Goal: Task Accomplishment & Management: Use online tool/utility

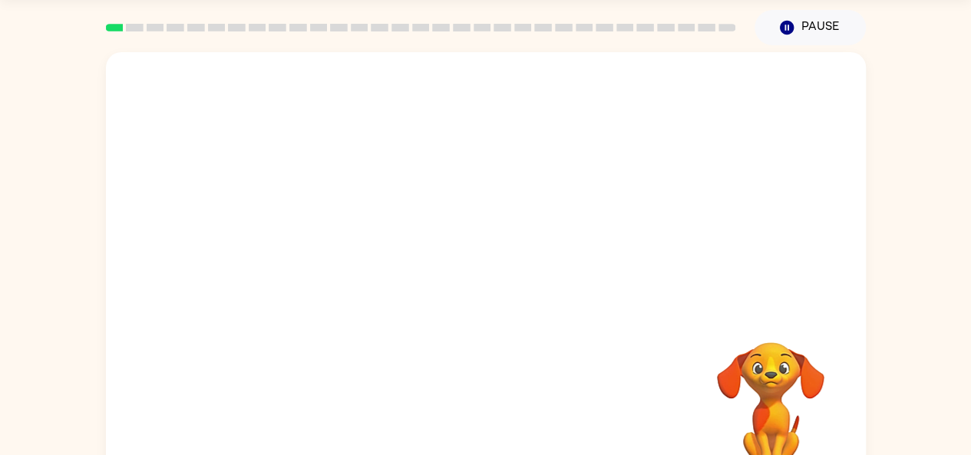
scroll to position [84, 0]
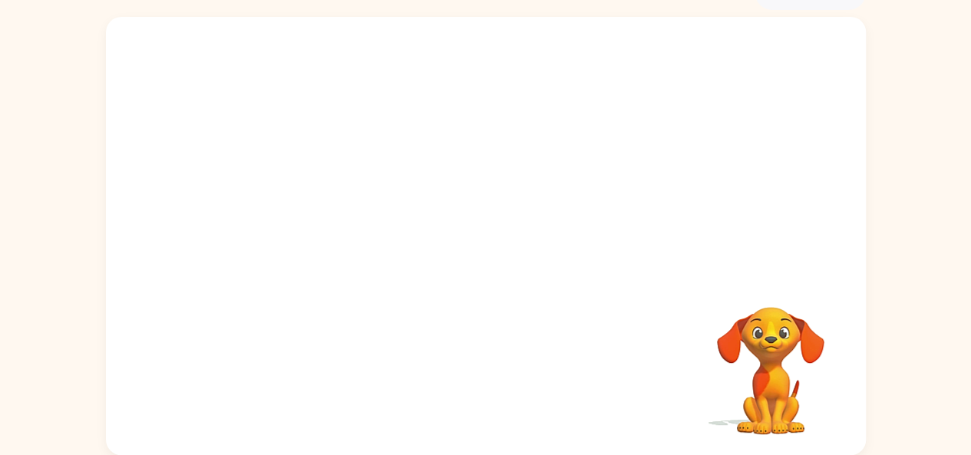
drag, startPoint x: 450, startPoint y: 241, endPoint x: 388, endPoint y: 339, distance: 115.2
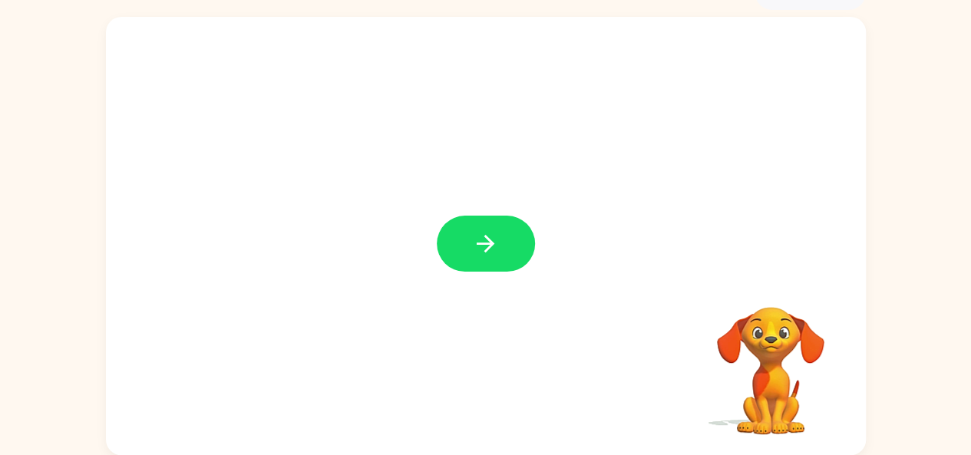
drag, startPoint x: 388, startPoint y: 339, endPoint x: 269, endPoint y: 147, distance: 225.8
click at [269, 147] on div at bounding box center [486, 236] width 760 height 438
click at [478, 246] on icon "button" at bounding box center [485, 243] width 27 height 27
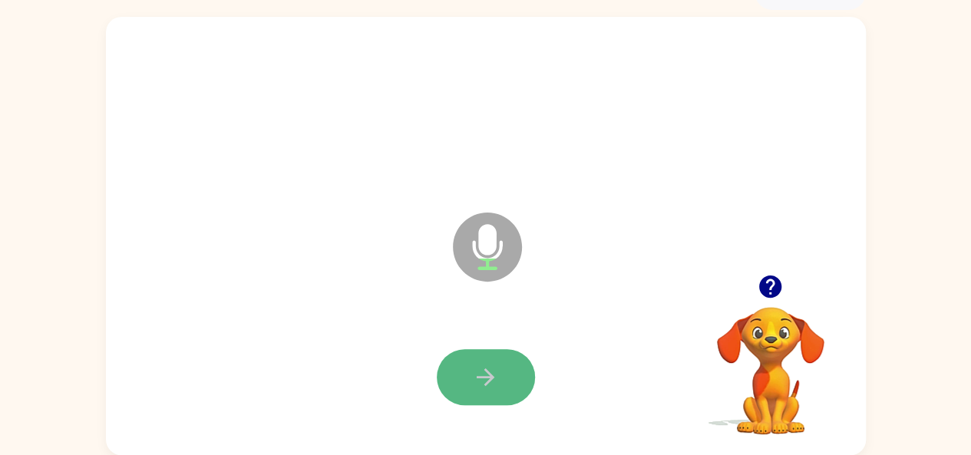
click at [481, 375] on icon "button" at bounding box center [485, 377] width 27 height 27
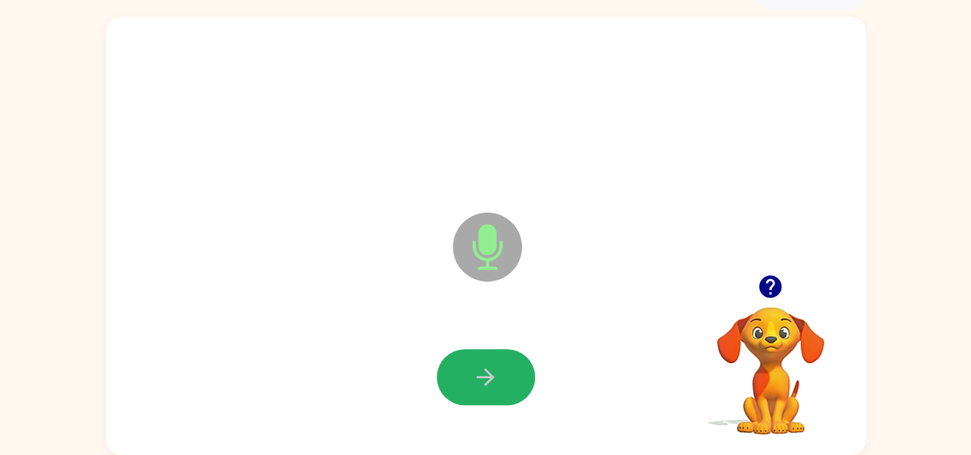
click at [481, 375] on icon "button" at bounding box center [485, 377] width 27 height 27
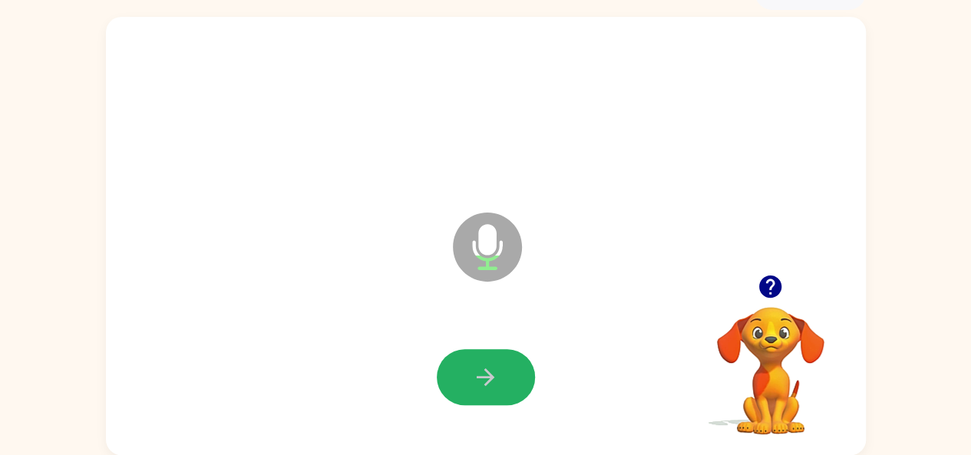
click at [481, 375] on icon "button" at bounding box center [485, 377] width 27 height 27
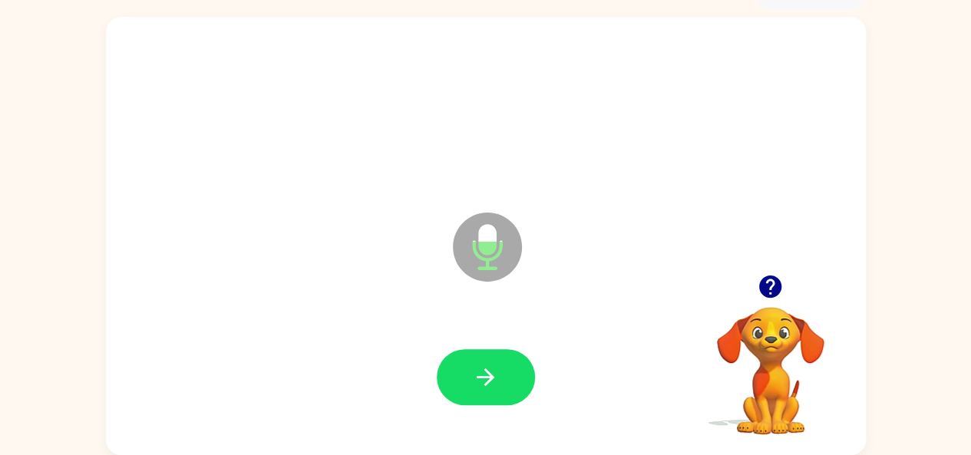
click at [481, 375] on icon "button" at bounding box center [485, 377] width 27 height 27
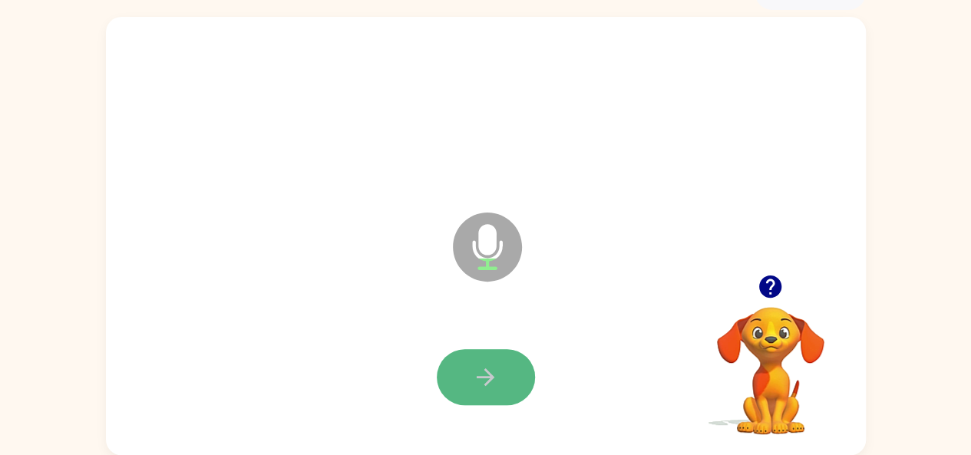
click at [481, 383] on icon "button" at bounding box center [485, 377] width 27 height 27
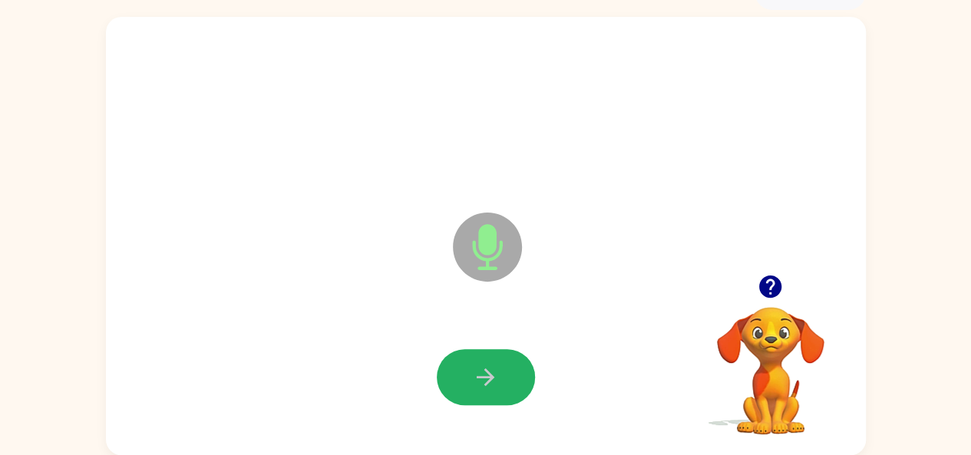
click at [481, 383] on icon "button" at bounding box center [485, 377] width 27 height 27
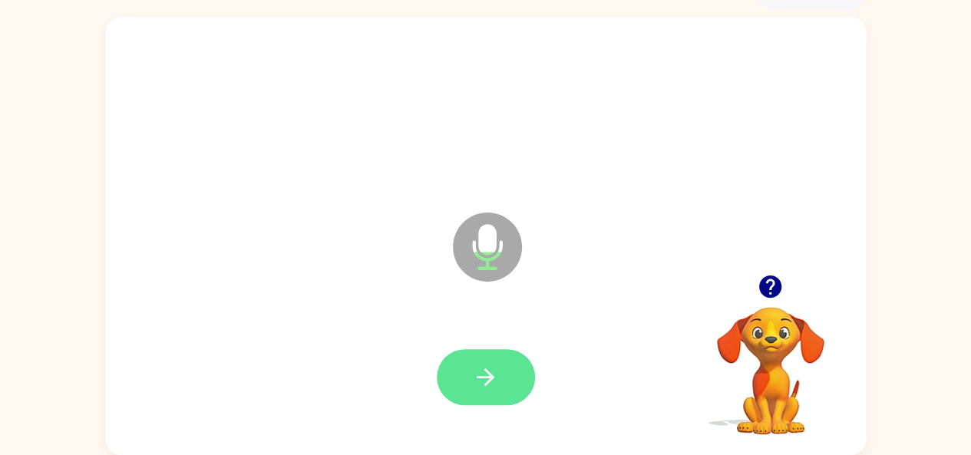
click at [478, 395] on button "button" at bounding box center [486, 377] width 98 height 56
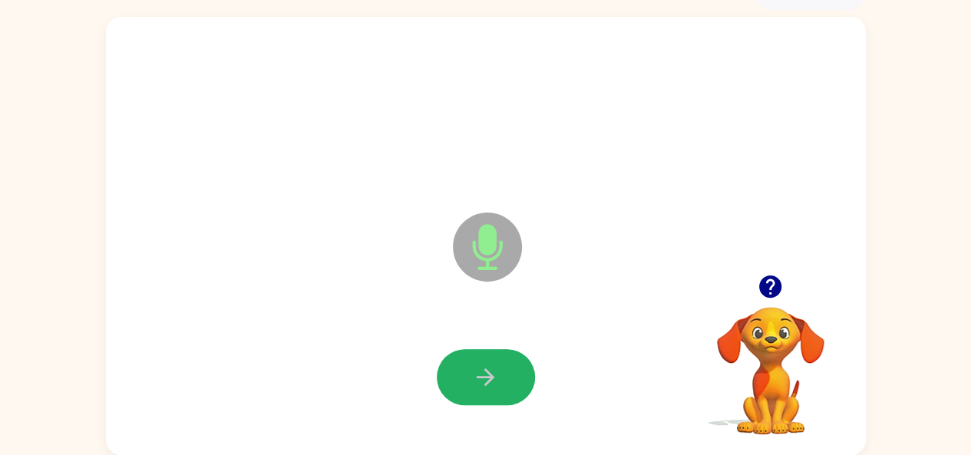
click at [479, 383] on icon "button" at bounding box center [485, 377] width 27 height 27
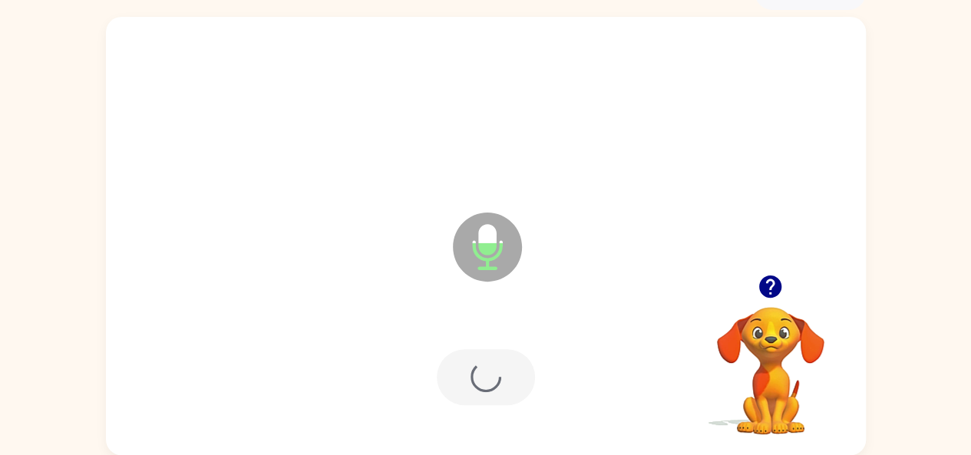
click at [479, 383] on div at bounding box center [486, 377] width 98 height 56
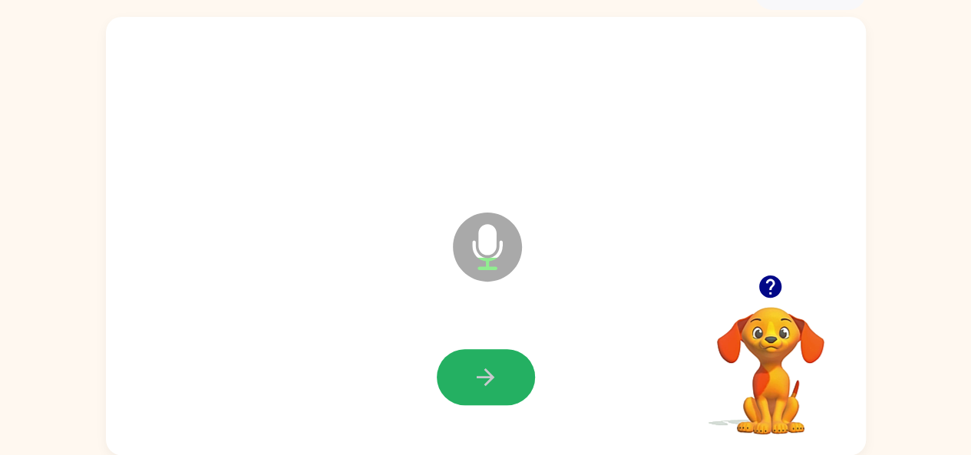
click at [479, 383] on icon "button" at bounding box center [485, 377] width 27 height 27
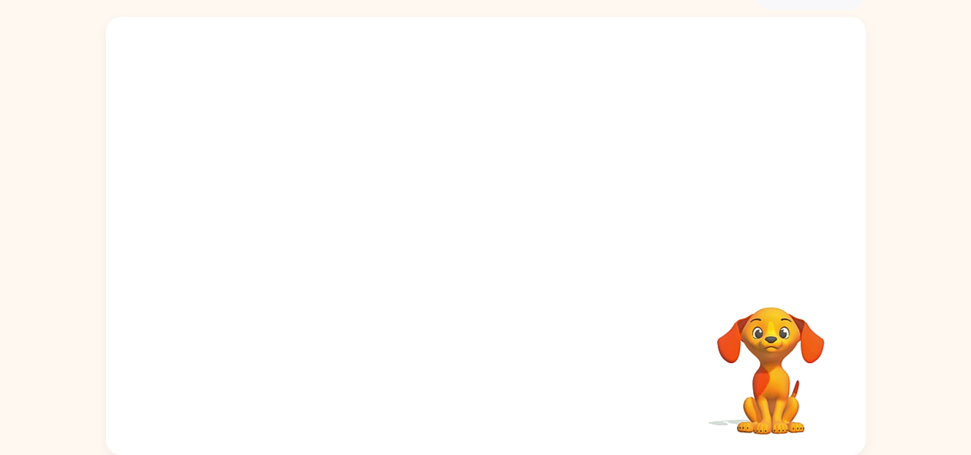
click at [476, 365] on div at bounding box center [485, 378] width 729 height 126
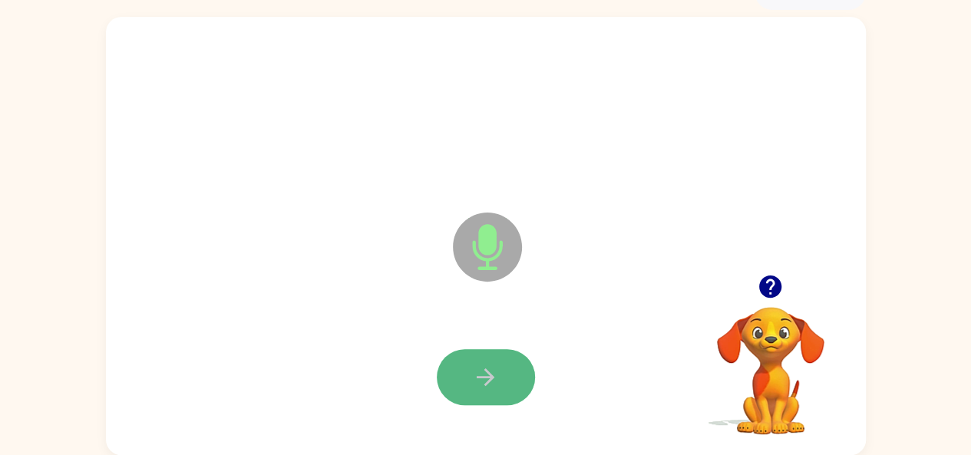
click at [477, 364] on icon "button" at bounding box center [485, 377] width 27 height 27
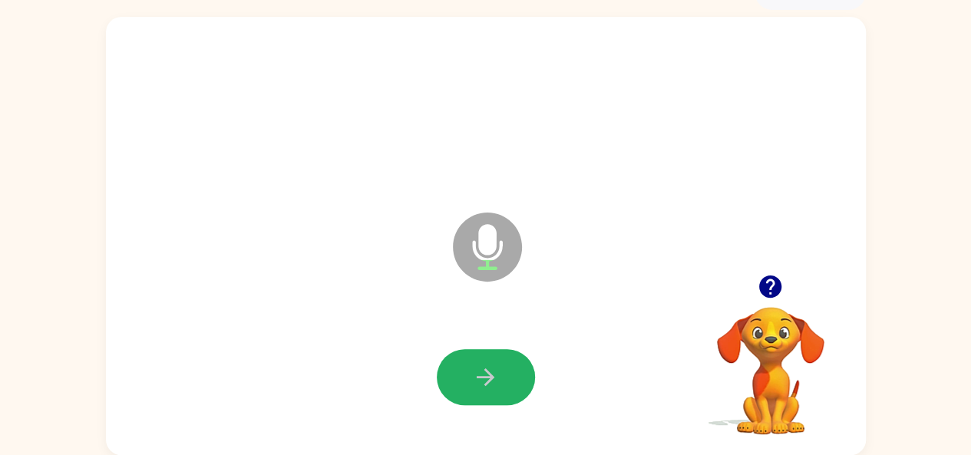
click at [477, 364] on icon "button" at bounding box center [485, 377] width 27 height 27
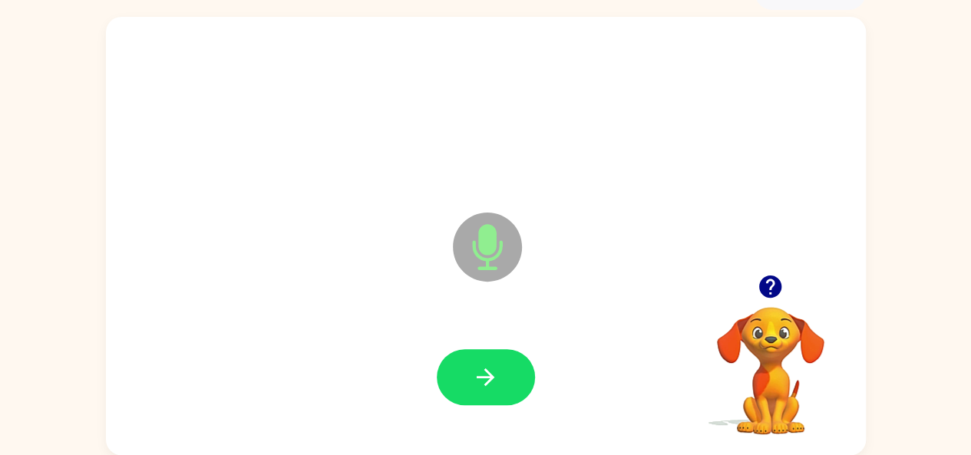
click at [477, 364] on icon "button" at bounding box center [485, 377] width 27 height 27
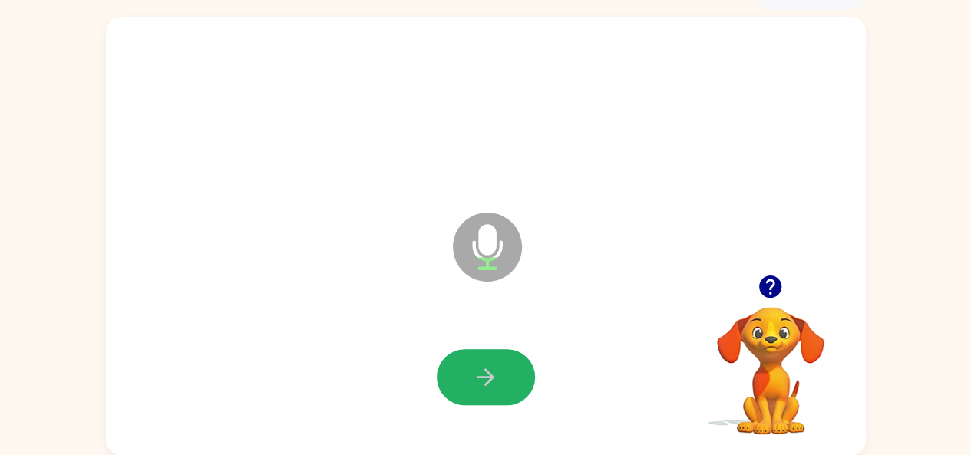
click at [477, 364] on icon "button" at bounding box center [485, 377] width 27 height 27
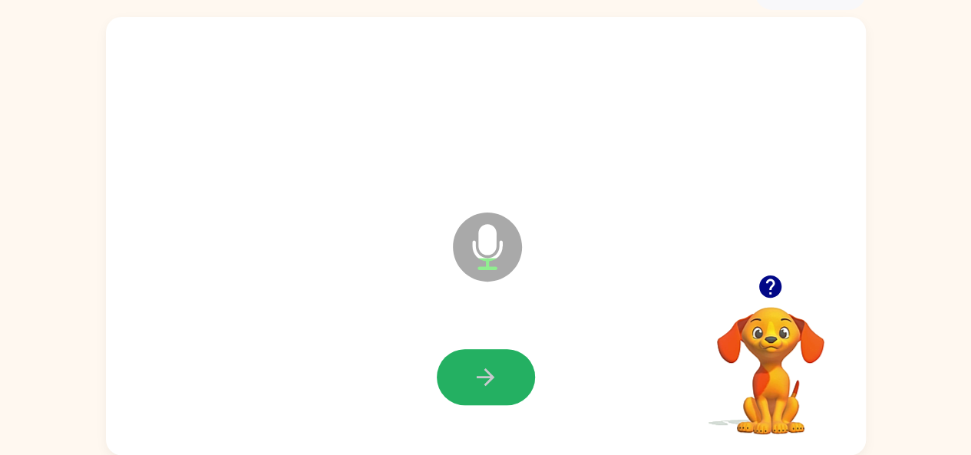
click at [477, 364] on icon "button" at bounding box center [485, 377] width 27 height 27
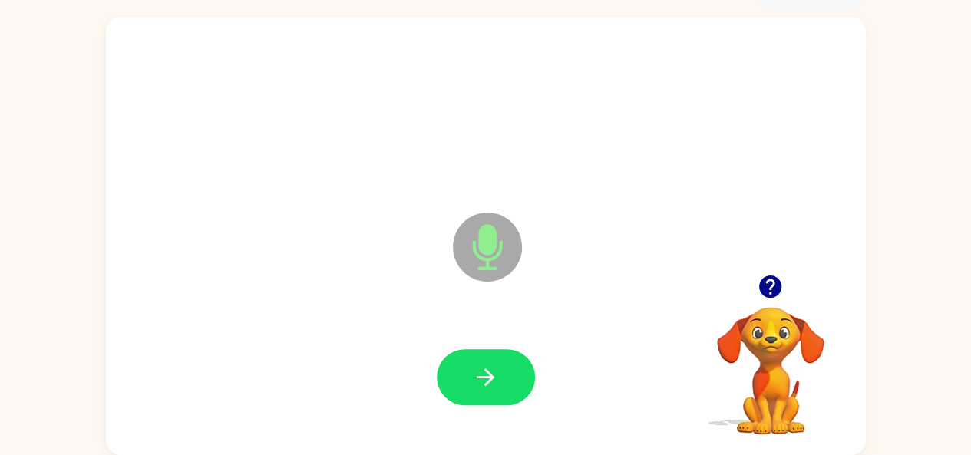
click at [477, 364] on icon "button" at bounding box center [485, 377] width 27 height 27
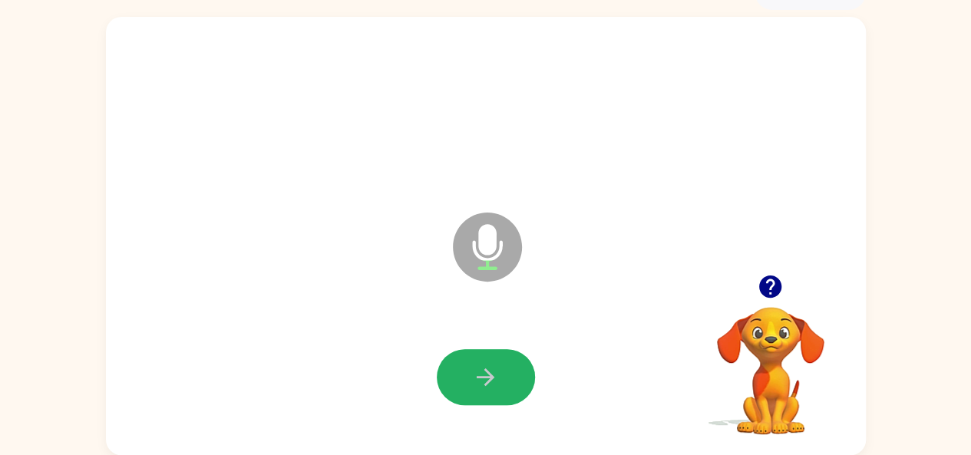
click at [477, 364] on icon "button" at bounding box center [485, 377] width 27 height 27
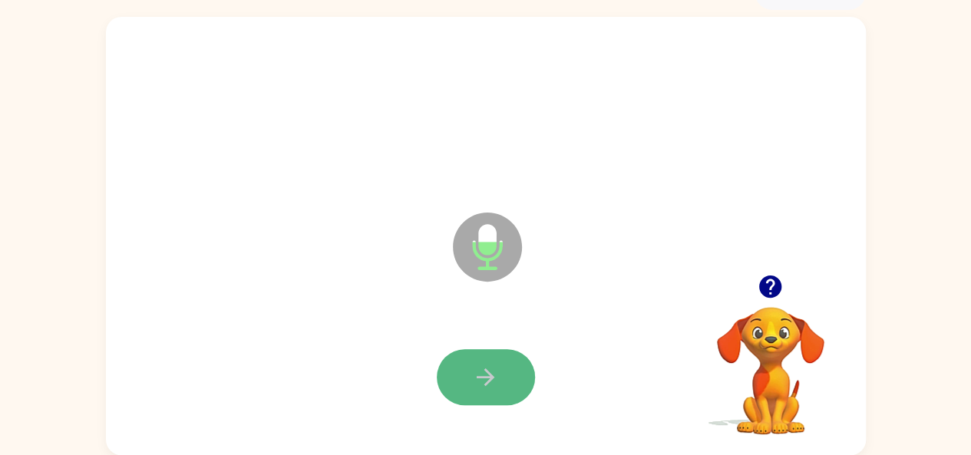
click at [480, 369] on icon "button" at bounding box center [485, 377] width 27 height 27
click at [480, 365] on icon "button" at bounding box center [485, 377] width 27 height 27
click at [479, 368] on icon "button" at bounding box center [485, 377] width 27 height 27
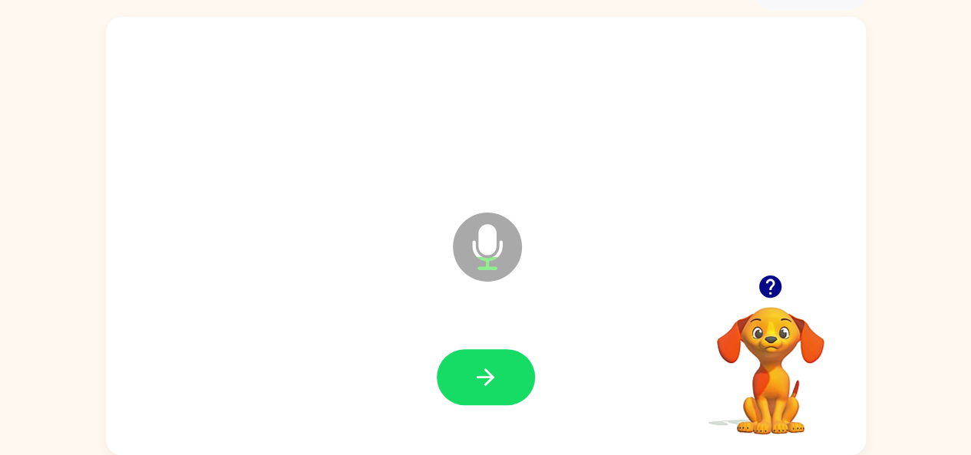
click at [479, 364] on icon "button" at bounding box center [485, 377] width 27 height 27
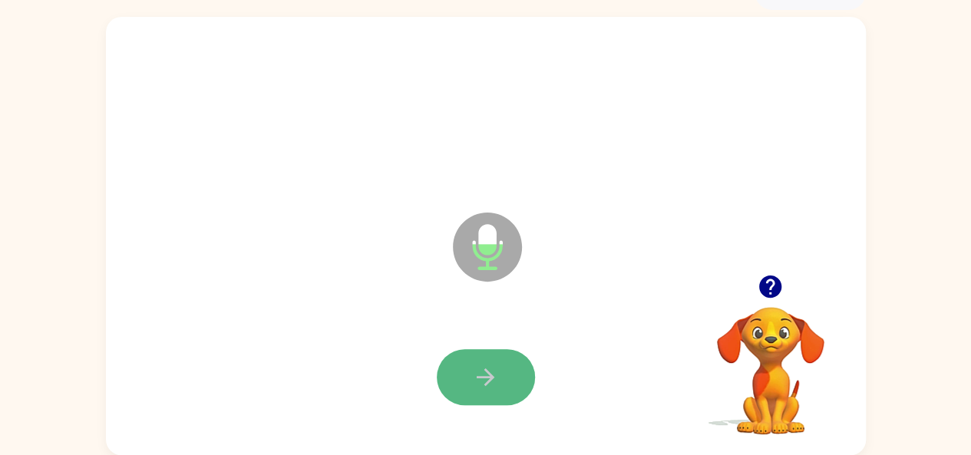
click at [478, 365] on icon "button" at bounding box center [485, 377] width 27 height 27
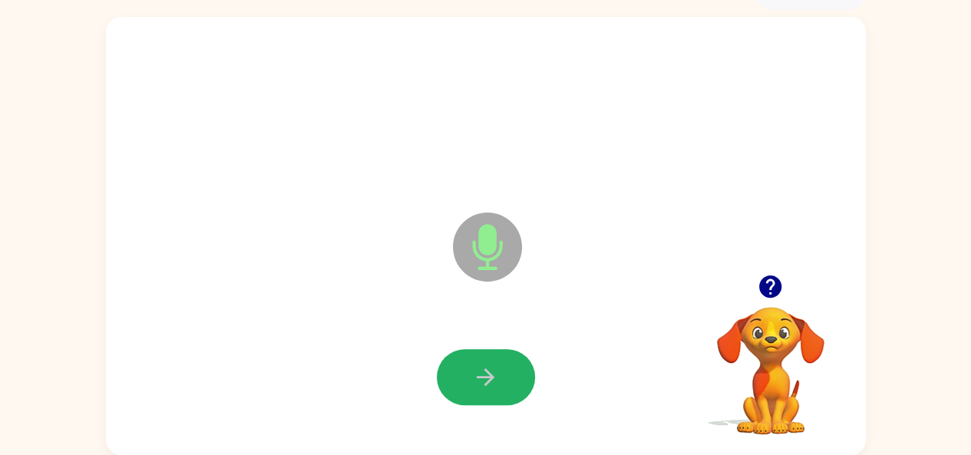
click at [479, 362] on button "button" at bounding box center [486, 377] width 98 height 56
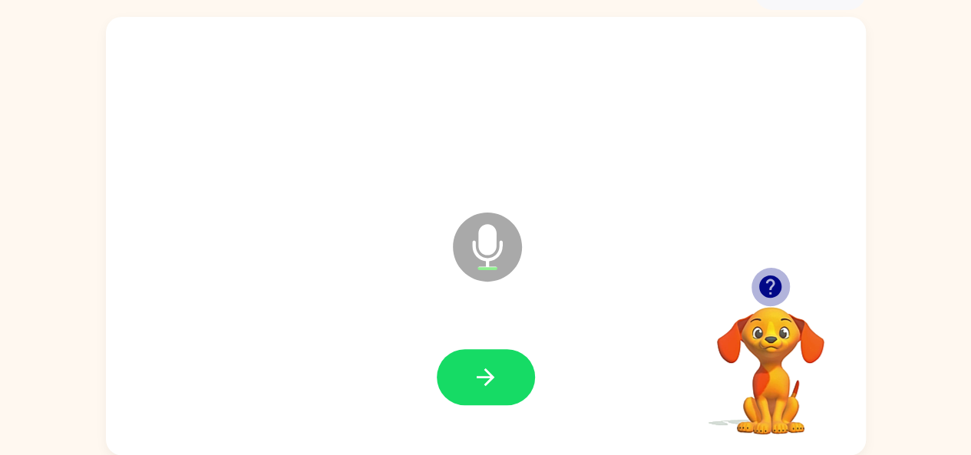
click at [759, 274] on icon "button" at bounding box center [770, 286] width 27 height 27
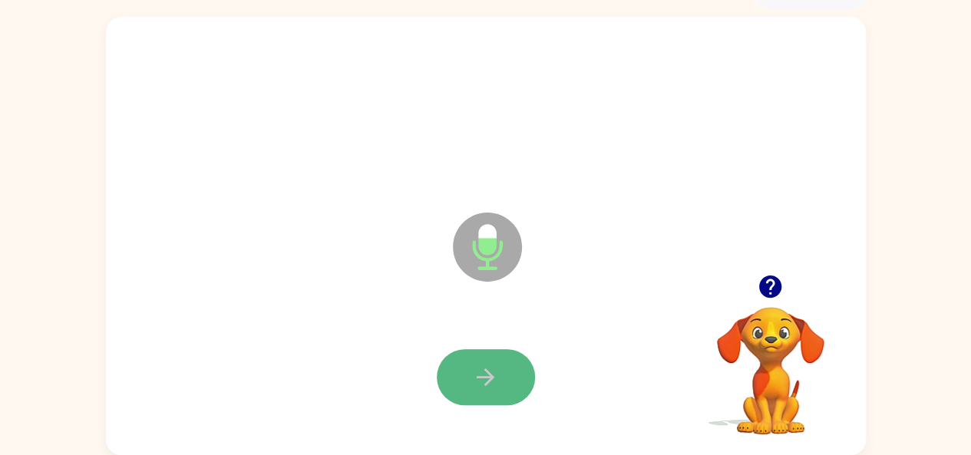
click at [481, 362] on button "button" at bounding box center [486, 377] width 98 height 56
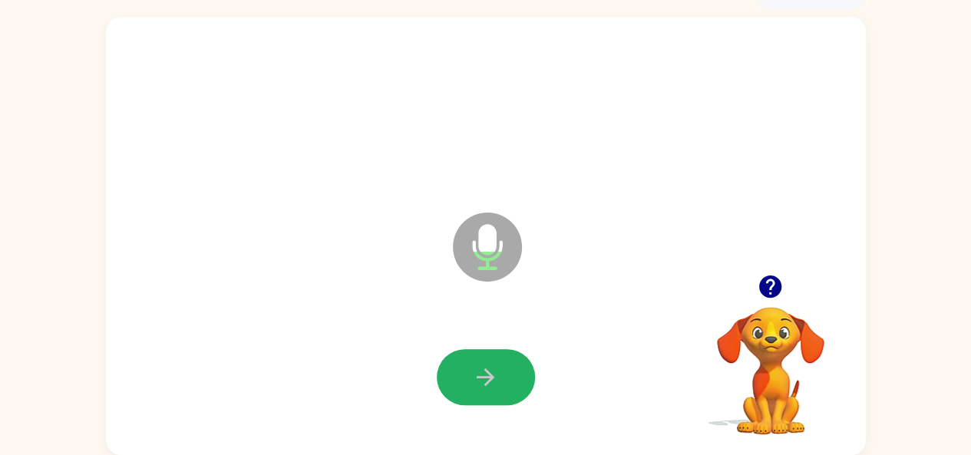
click at [481, 362] on button "button" at bounding box center [486, 377] width 98 height 56
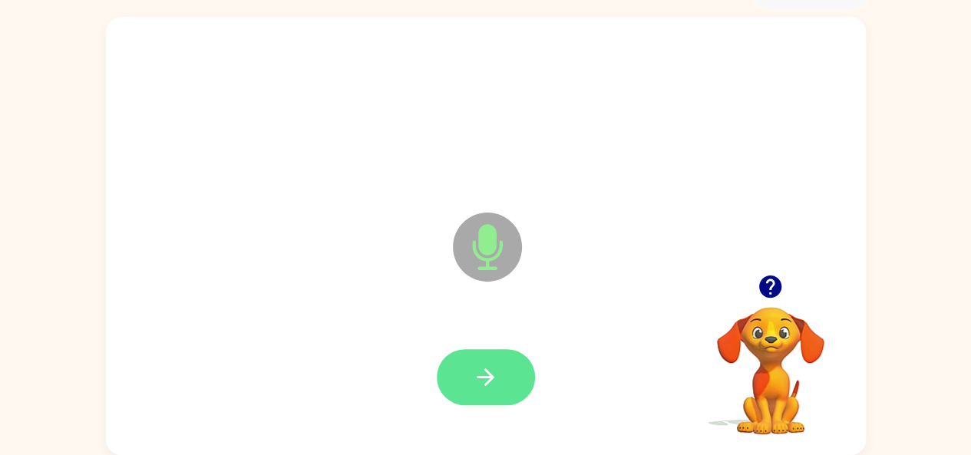
click at [483, 367] on icon "button" at bounding box center [485, 377] width 27 height 27
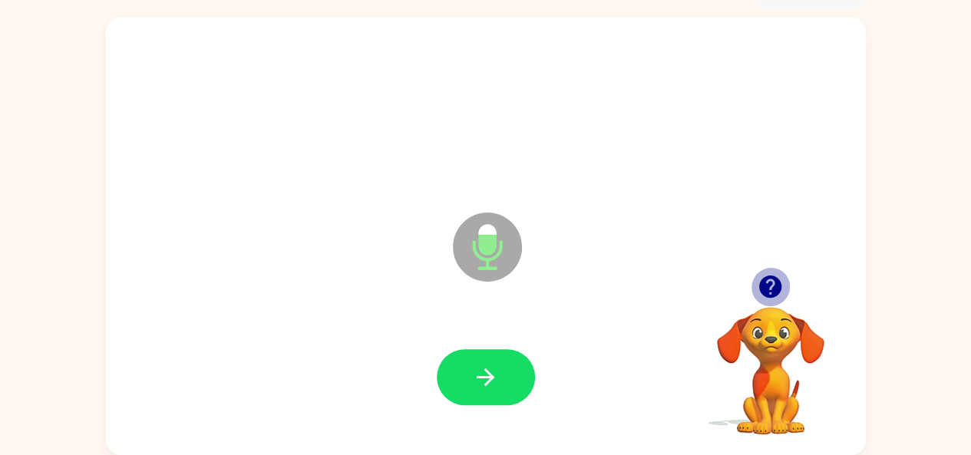
click at [775, 283] on icon "button" at bounding box center [770, 287] width 22 height 22
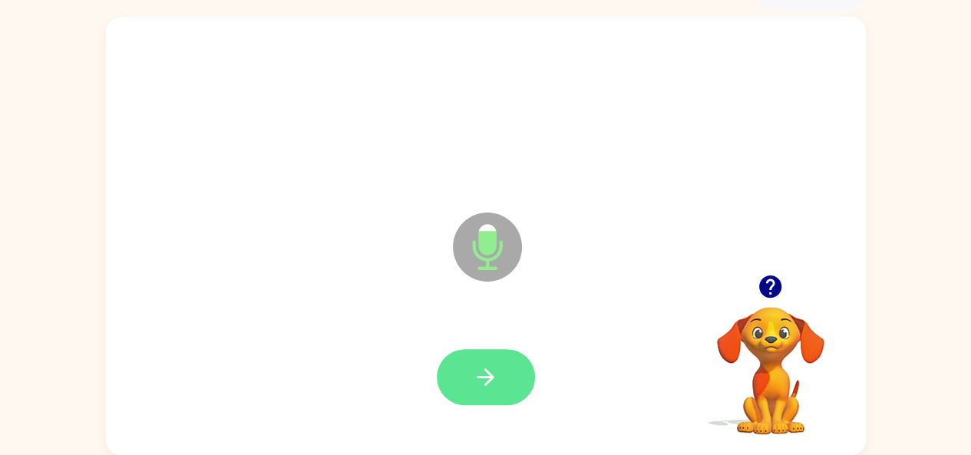
click at [501, 374] on button "button" at bounding box center [486, 377] width 98 height 56
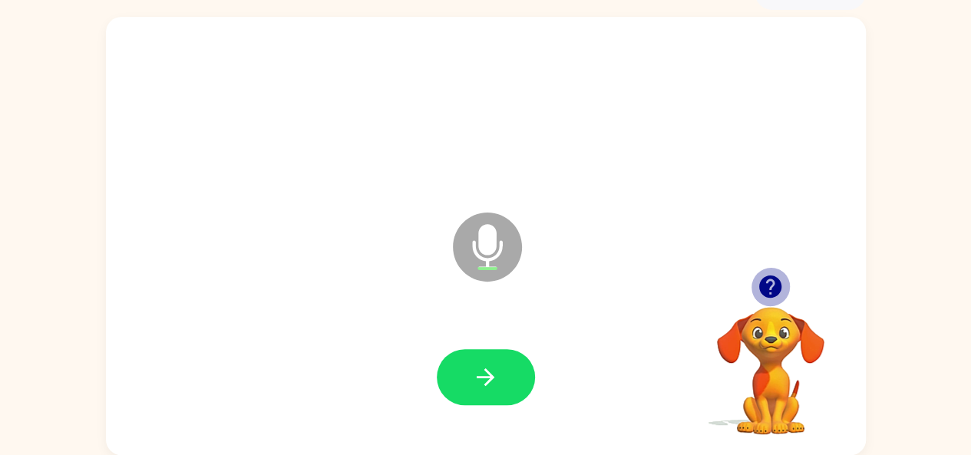
click at [771, 295] on icon "button" at bounding box center [770, 287] width 22 height 22
click at [765, 277] on icon "button" at bounding box center [770, 287] width 22 height 22
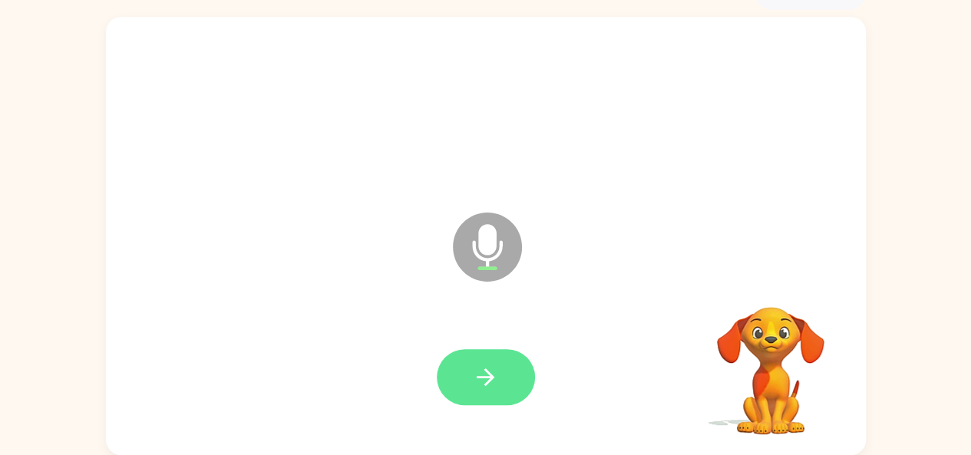
click at [490, 364] on icon "button" at bounding box center [485, 377] width 27 height 27
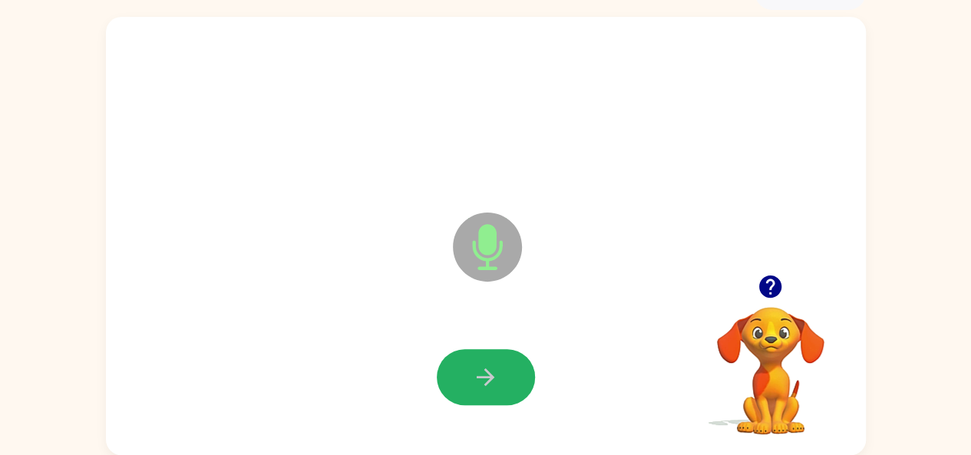
click at [490, 364] on icon "button" at bounding box center [485, 377] width 27 height 27
drag, startPoint x: 490, startPoint y: 364, endPoint x: 487, endPoint y: 454, distance: 89.9
click at [487, 454] on div "Microphone The Microphone is here when it is your turn to talk" at bounding box center [486, 236] width 760 height 438
click at [477, 375] on icon "button" at bounding box center [485, 377] width 27 height 27
click at [491, 366] on icon "button" at bounding box center [485, 377] width 27 height 27
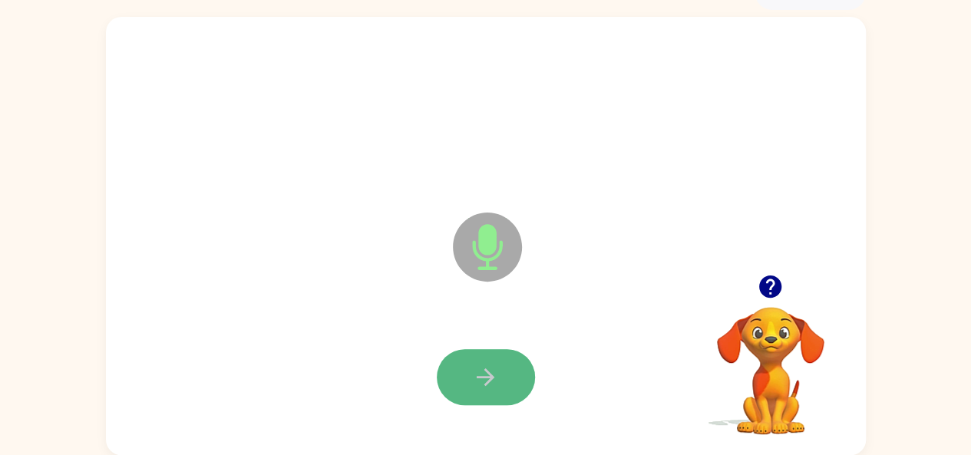
click at [482, 372] on icon "button" at bounding box center [485, 377] width 27 height 27
click at [484, 377] on icon "button" at bounding box center [486, 378] width 18 height 18
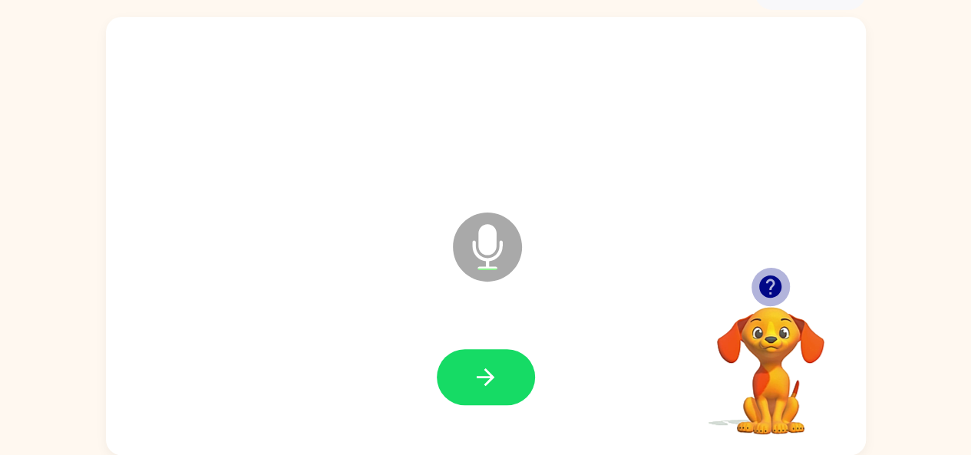
click at [775, 284] on icon "button" at bounding box center [770, 287] width 22 height 22
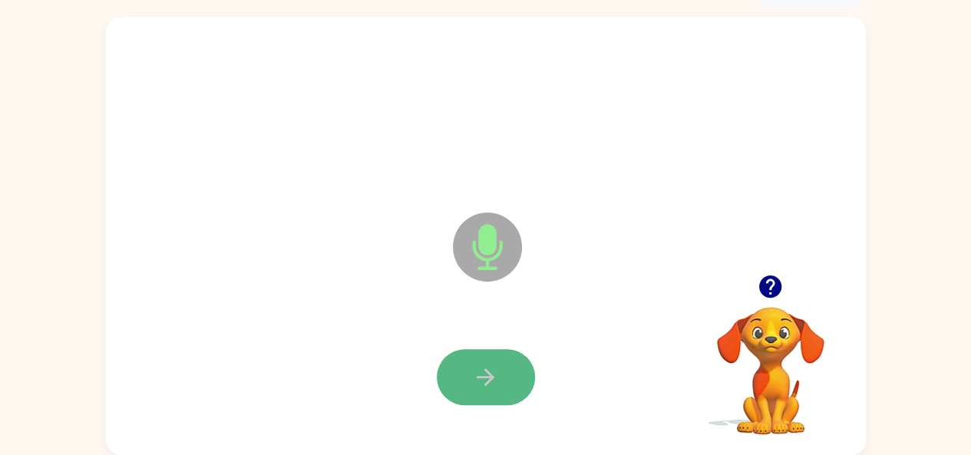
click at [478, 376] on icon "button" at bounding box center [486, 378] width 18 height 18
click at [482, 373] on icon "button" at bounding box center [485, 377] width 27 height 27
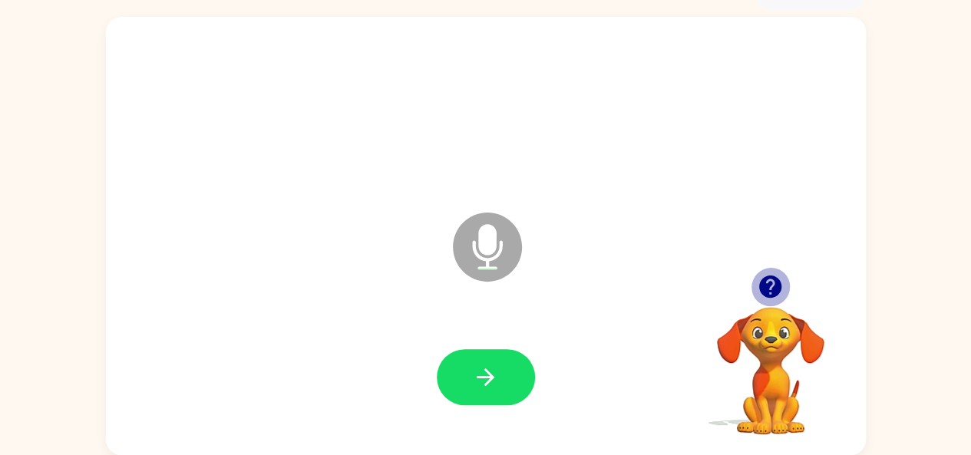
click at [764, 275] on icon "button" at bounding box center [770, 286] width 27 height 27
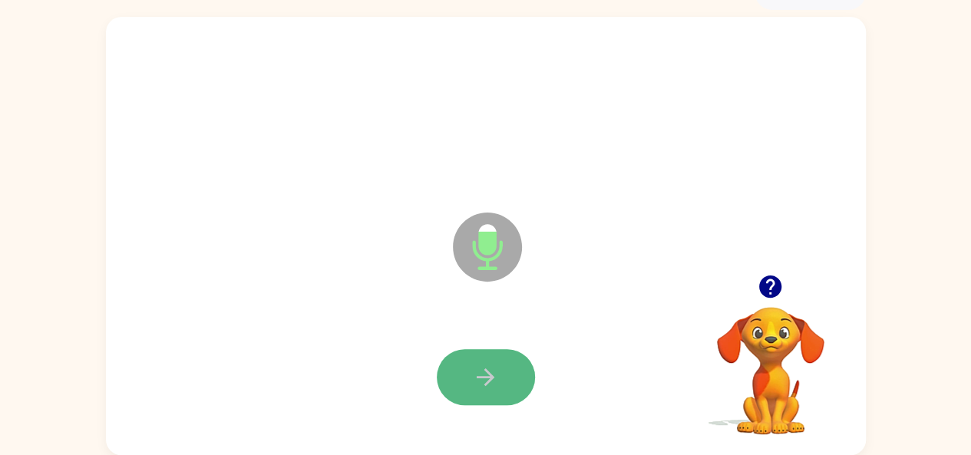
click at [508, 374] on button "button" at bounding box center [486, 377] width 98 height 56
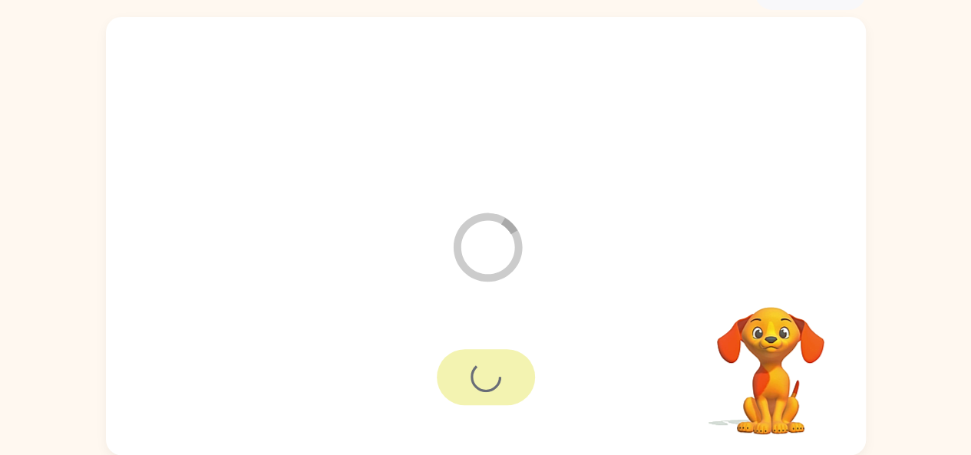
scroll to position [57, 0]
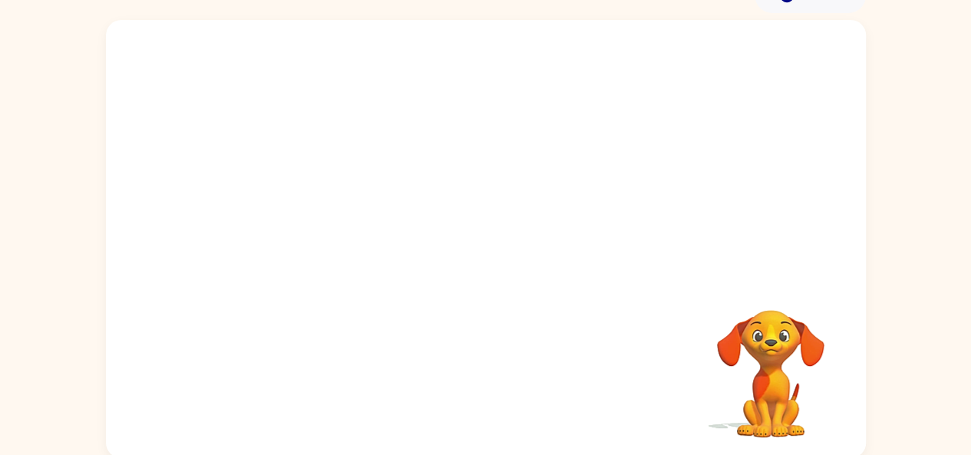
scroll to position [84, 0]
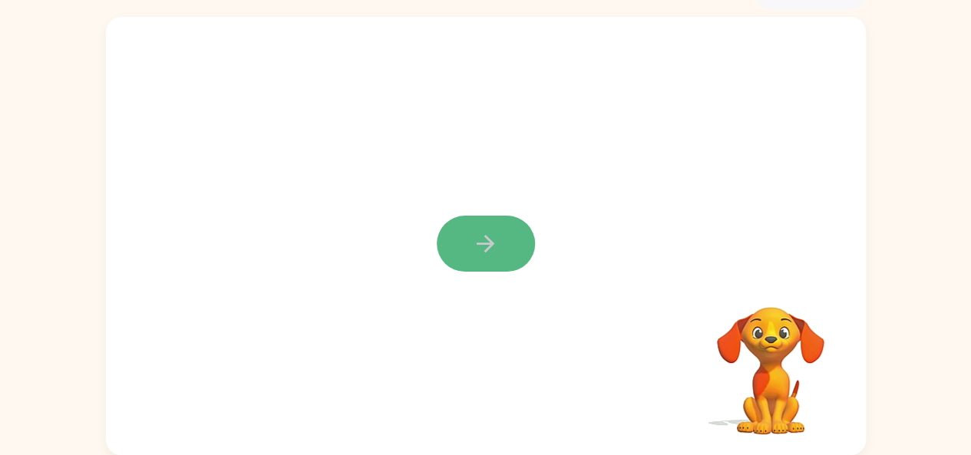
click at [464, 228] on button "button" at bounding box center [486, 244] width 98 height 56
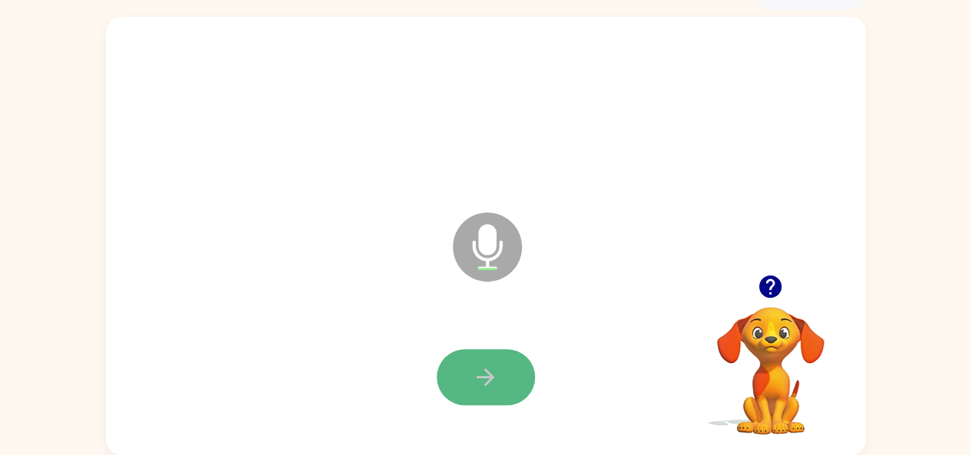
click at [496, 350] on button "button" at bounding box center [486, 377] width 98 height 56
click at [492, 378] on icon "button" at bounding box center [486, 378] width 18 height 18
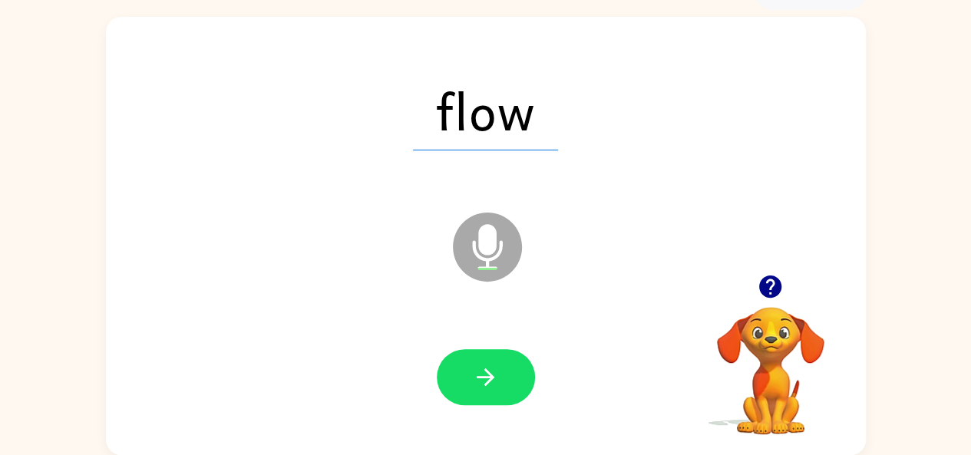
click at [412, 365] on div at bounding box center [485, 378] width 729 height 126
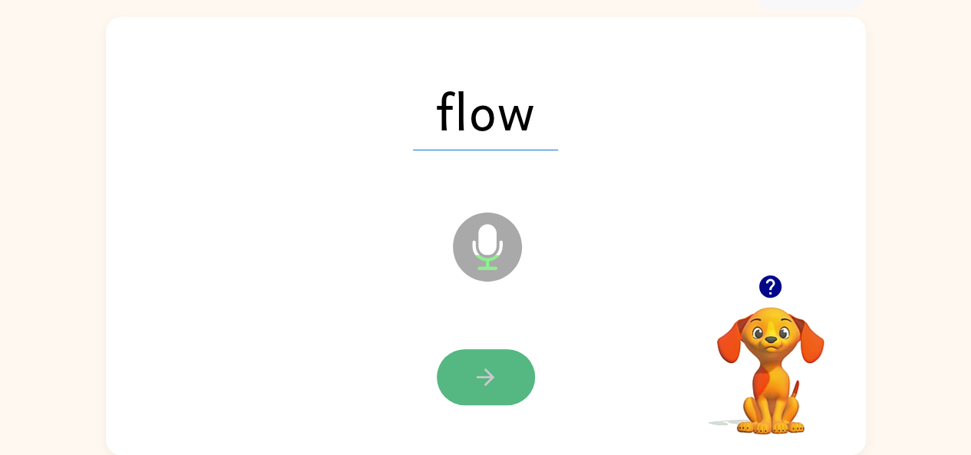
click at [474, 372] on icon "button" at bounding box center [485, 377] width 27 height 27
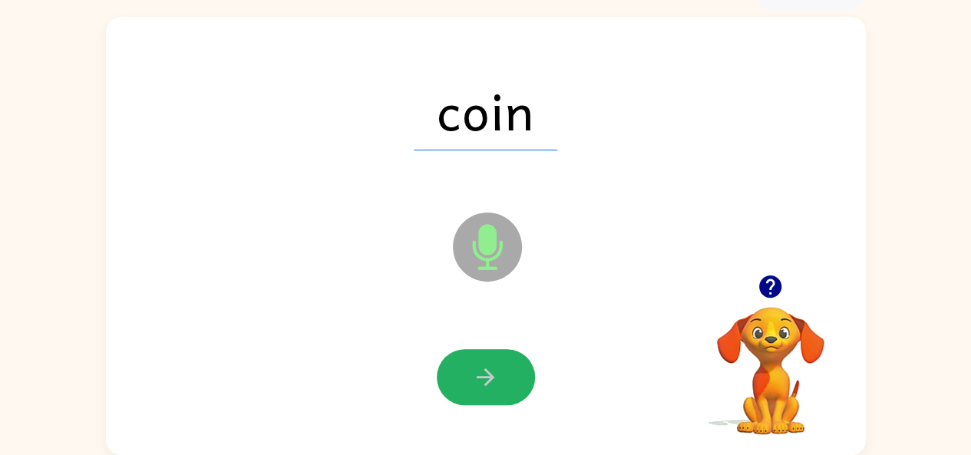
click at [474, 372] on icon "button" at bounding box center [485, 377] width 27 height 27
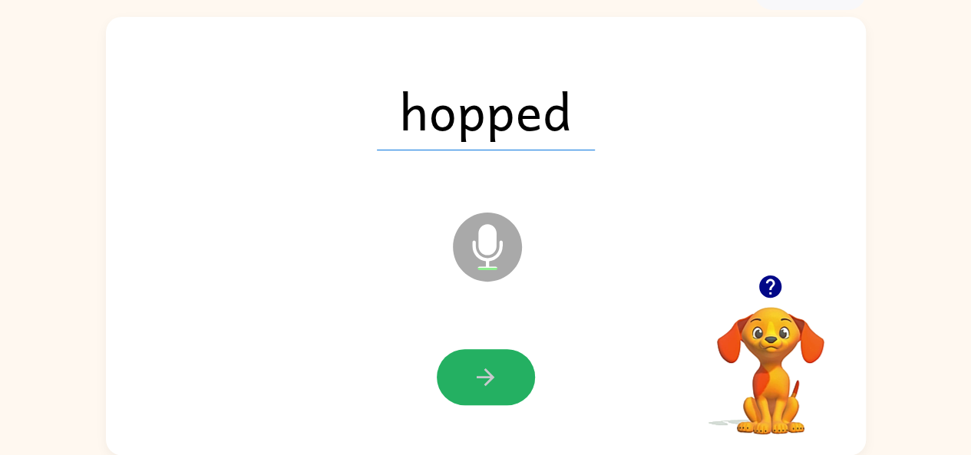
click at [474, 372] on icon "button" at bounding box center [485, 377] width 27 height 27
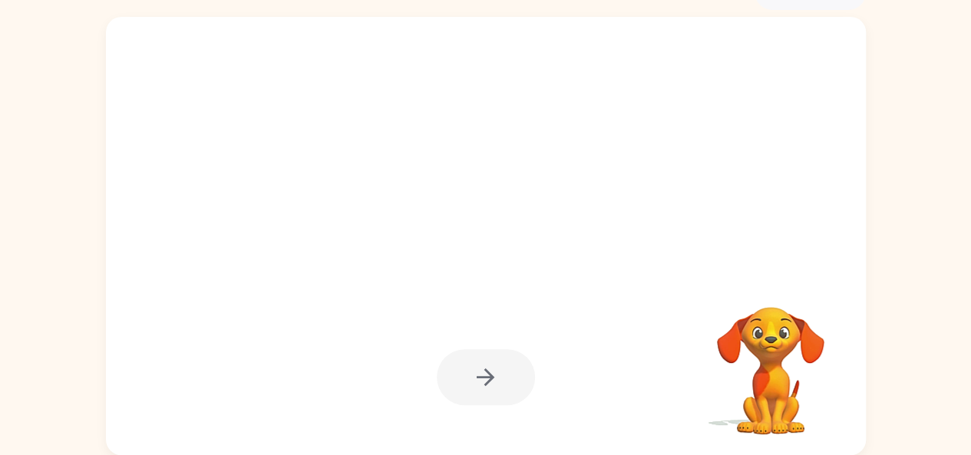
click at [488, 394] on div at bounding box center [486, 377] width 98 height 56
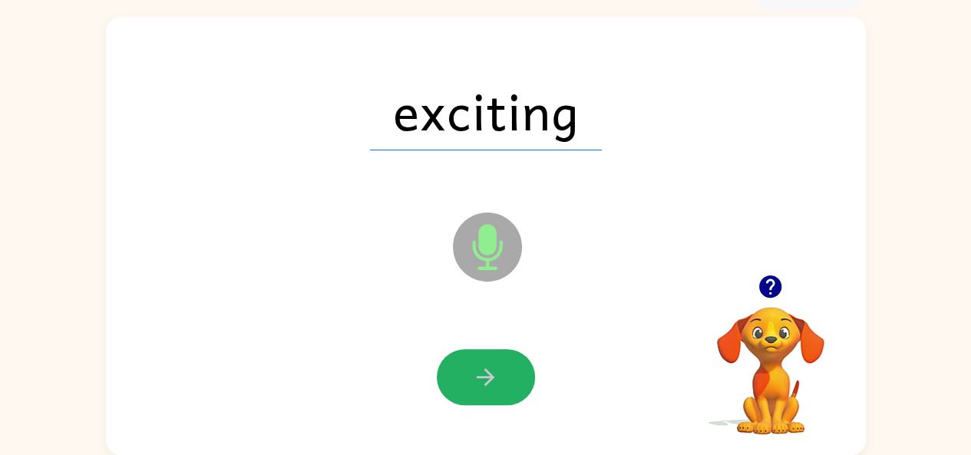
click at [488, 394] on button "button" at bounding box center [486, 377] width 98 height 56
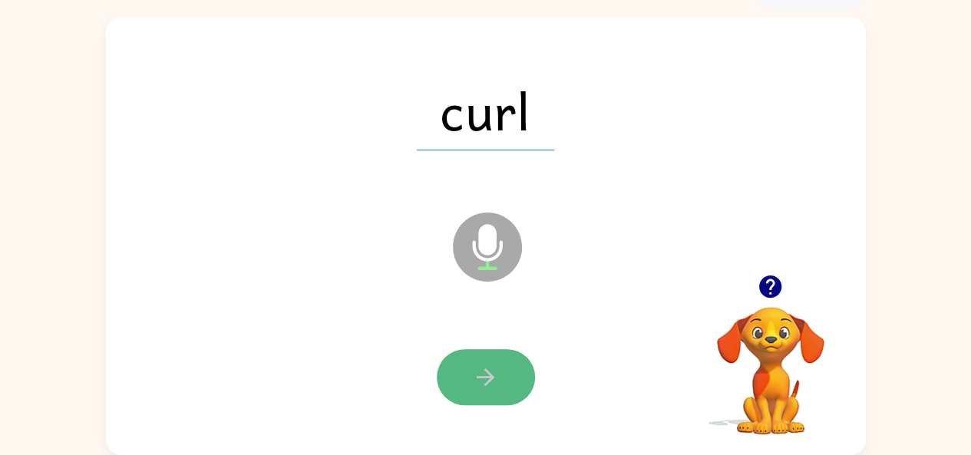
click at [489, 362] on button "button" at bounding box center [486, 377] width 98 height 56
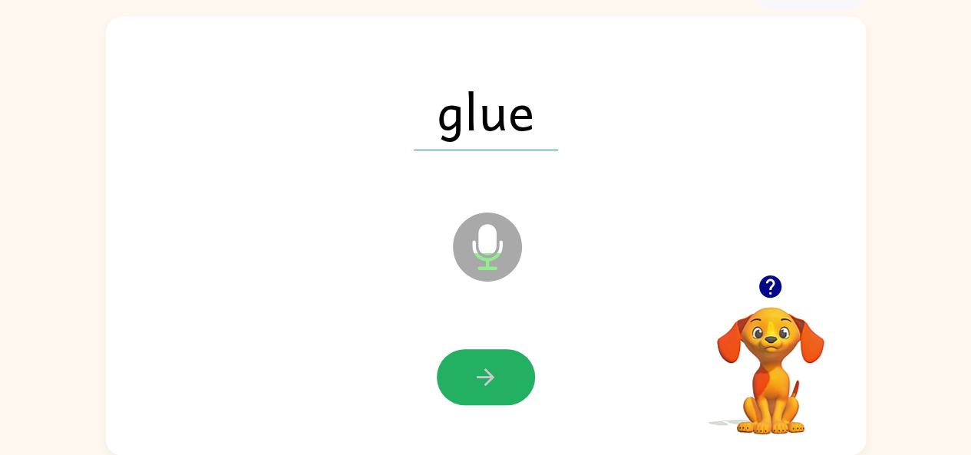
click at [489, 362] on button "button" at bounding box center [486, 377] width 98 height 56
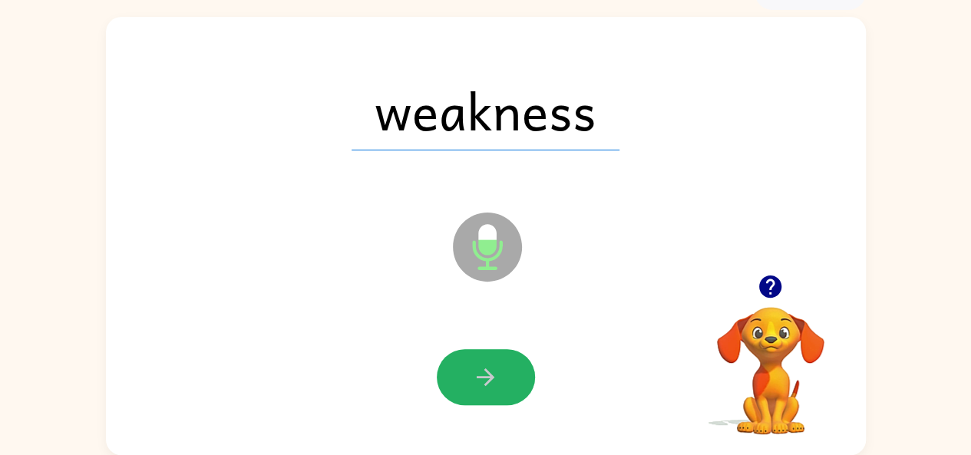
click at [482, 368] on icon "button" at bounding box center [485, 377] width 27 height 27
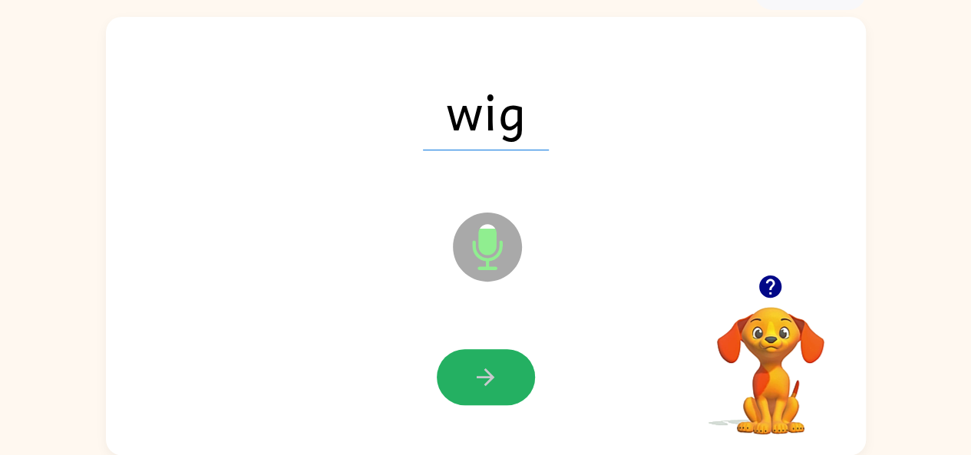
click at [482, 368] on icon "button" at bounding box center [485, 377] width 27 height 27
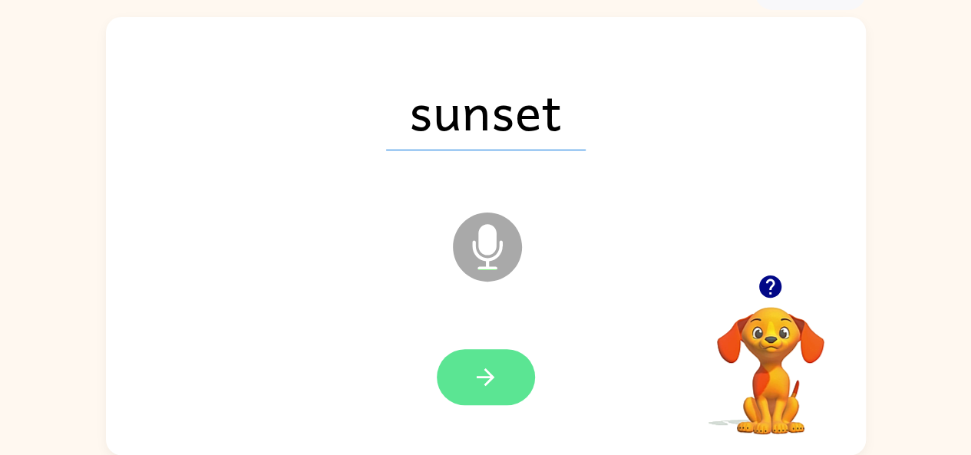
click at [483, 368] on icon "button" at bounding box center [485, 377] width 27 height 27
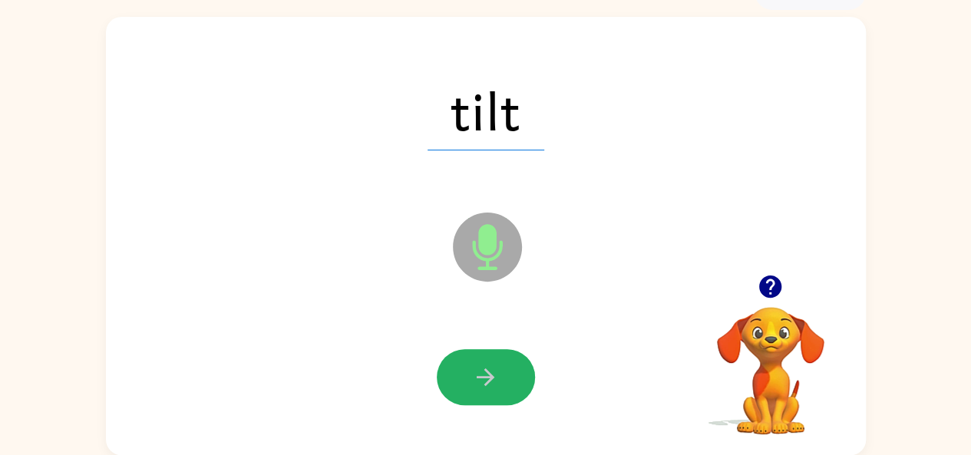
click at [483, 368] on icon "button" at bounding box center [485, 377] width 27 height 27
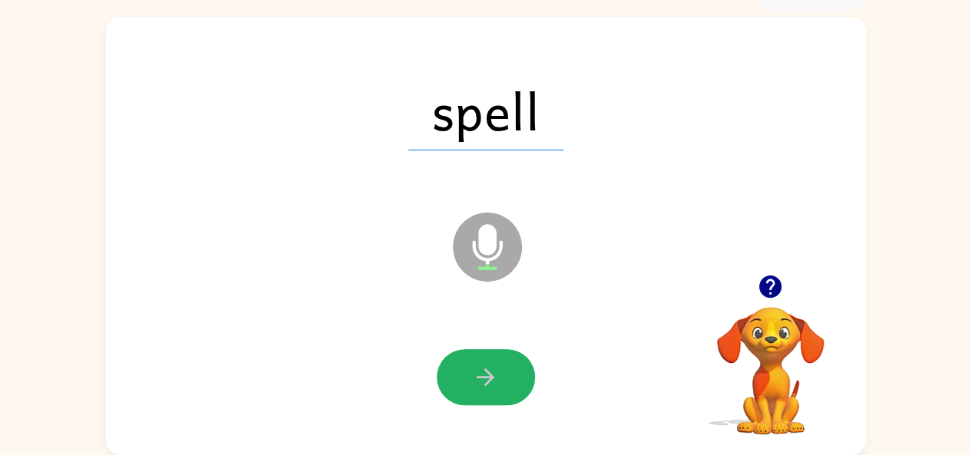
click at [483, 368] on icon "button" at bounding box center [485, 377] width 27 height 27
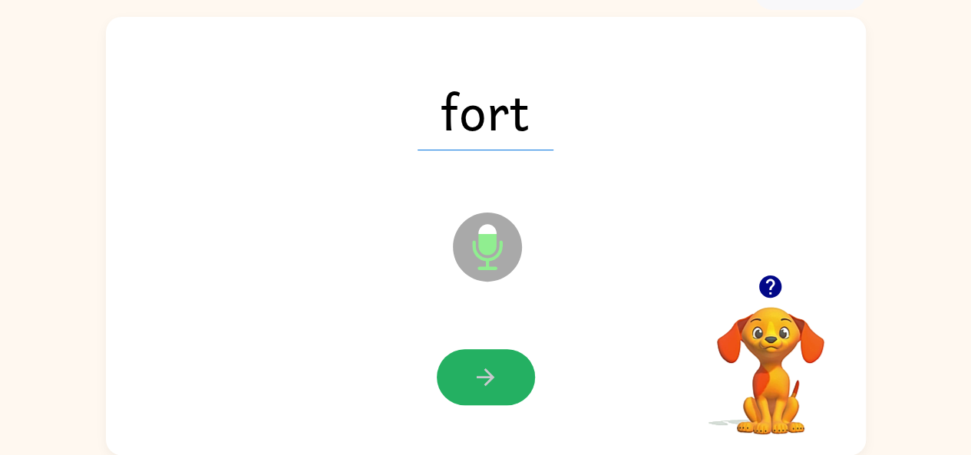
click at [483, 368] on icon "button" at bounding box center [485, 377] width 27 height 27
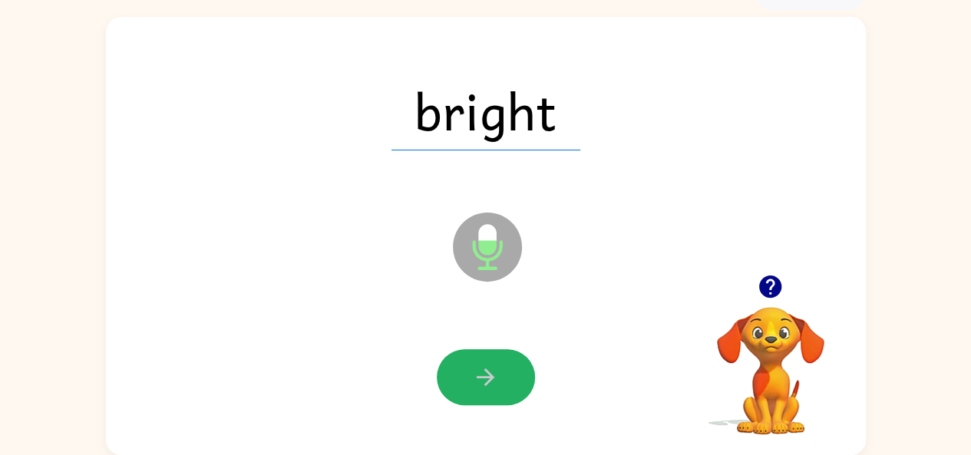
click at [483, 368] on icon "button" at bounding box center [485, 377] width 27 height 27
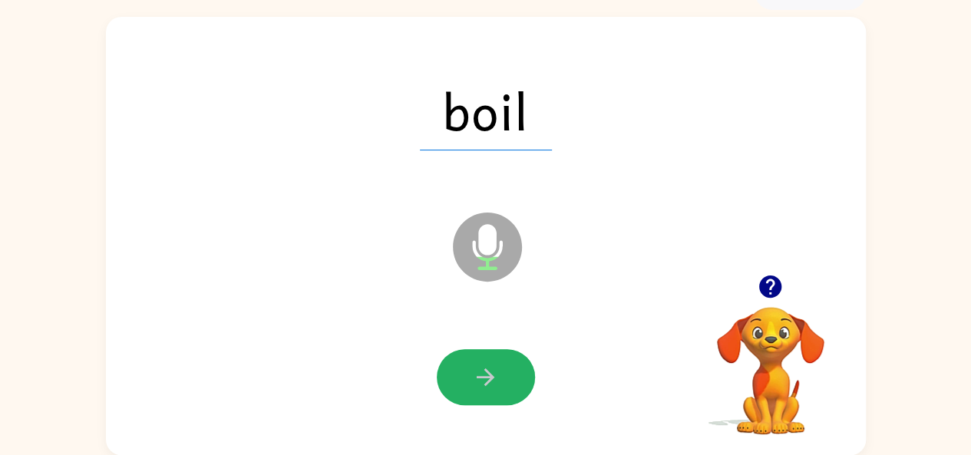
click at [483, 368] on icon "button" at bounding box center [485, 377] width 27 height 27
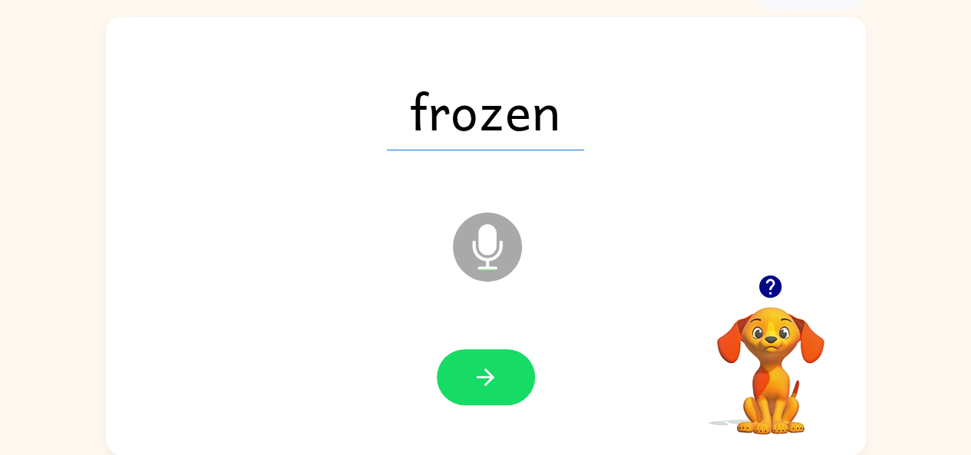
click at [483, 368] on icon "button" at bounding box center [485, 377] width 27 height 27
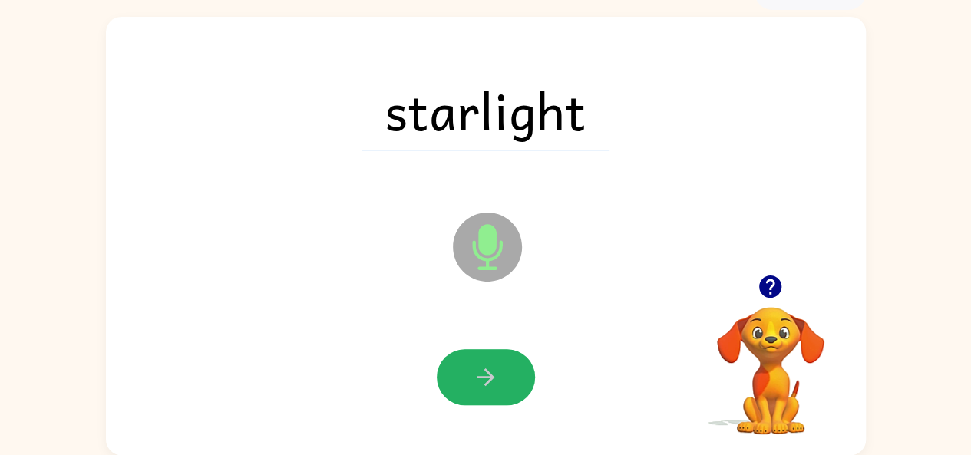
click at [483, 368] on icon "button" at bounding box center [485, 377] width 27 height 27
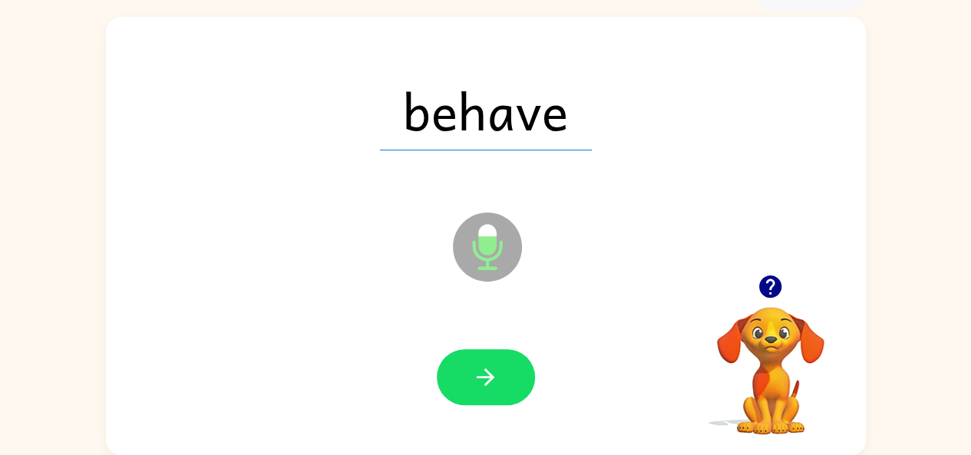
click at [483, 368] on icon "button" at bounding box center [485, 377] width 27 height 27
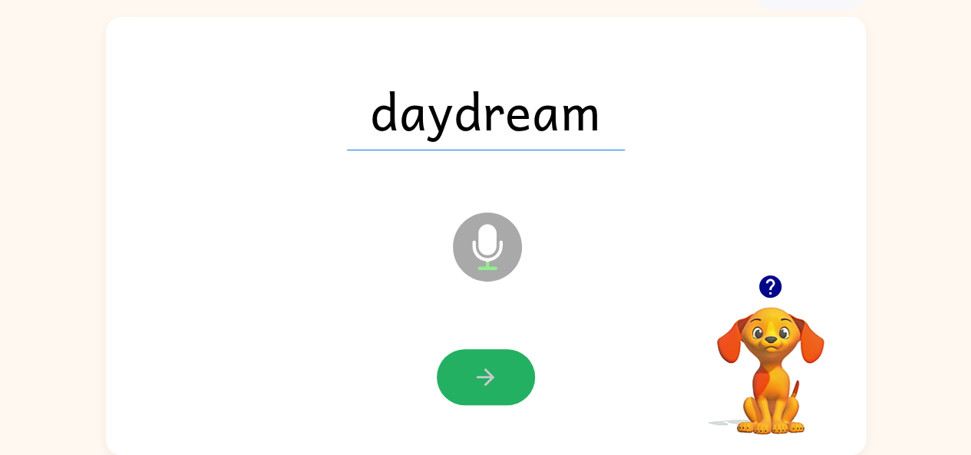
click at [483, 368] on icon "button" at bounding box center [485, 377] width 27 height 27
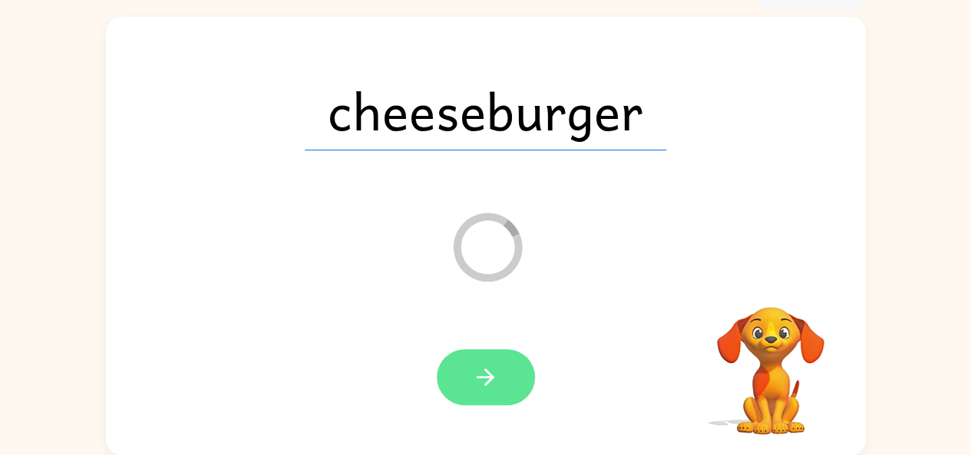
click at [504, 373] on button "button" at bounding box center [486, 377] width 98 height 56
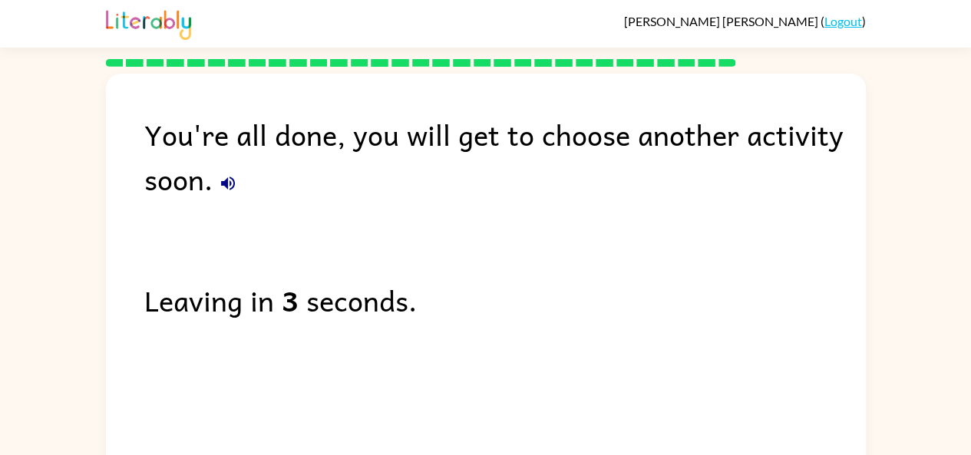
scroll to position [57, 0]
